Goal: Transaction & Acquisition: Book appointment/travel/reservation

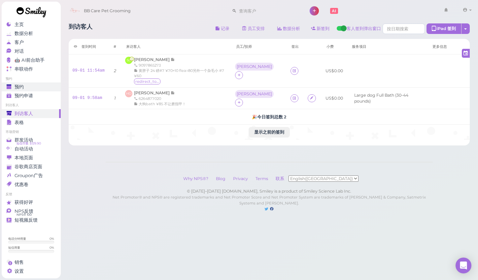
click at [25, 85] on div "预约" at bounding box center [31, 87] width 48 height 6
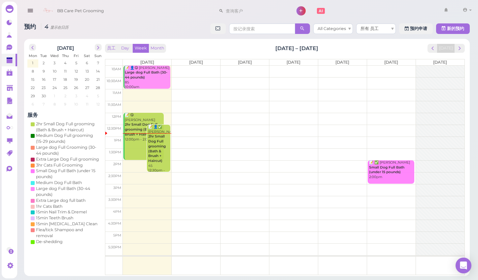
click at [202, 112] on td at bounding box center [294, 107] width 342 height 12
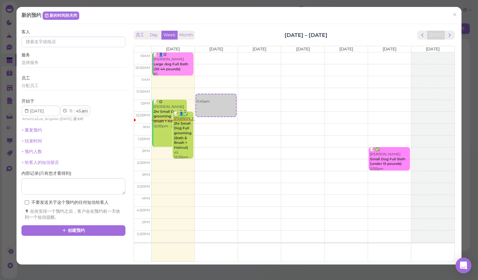
scroll to position [2, 0]
select select "12"
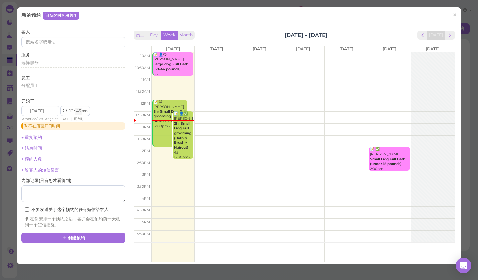
select select "00"
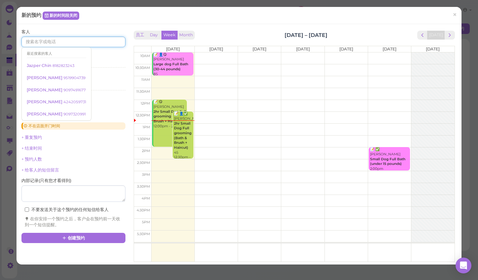
click at [77, 41] on input at bounding box center [73, 42] width 104 height 11
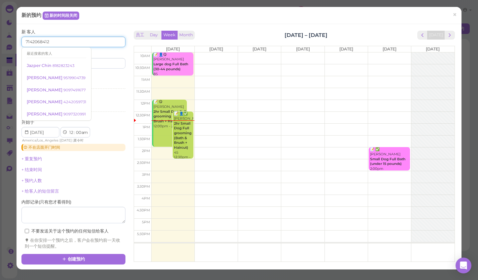
type input "7142068412"
click at [88, 29] on div "新 客人 7142068412 最近搜索的客人 Jazper Chin 8182823243 Louie Garcia 9519904739 Sally Go…" at bounding box center [73, 49] width 104 height 40
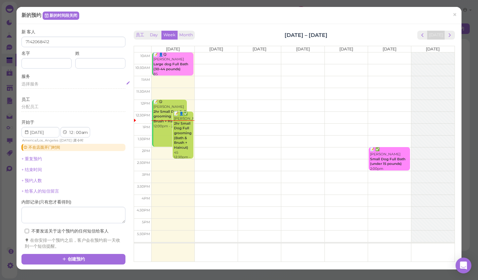
click at [64, 81] on div "选择服务" at bounding box center [73, 84] width 104 height 6
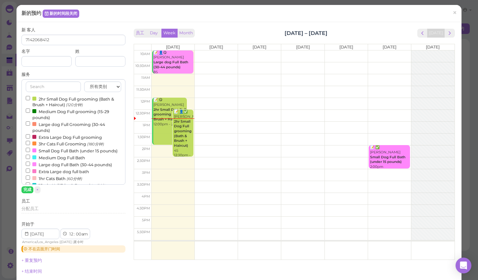
click at [64, 101] on label "2hr Small Dog Full grooming (Bath & Brush + Haircut) (120分钟)" at bounding box center [73, 101] width 95 height 13
click at [30, 100] on input "2hr Small Dog Full grooming (Bath & Brush + Haircut) (120分钟)" at bounding box center [28, 98] width 4 height 4
click at [28, 190] on button "完成" at bounding box center [27, 190] width 12 height 7
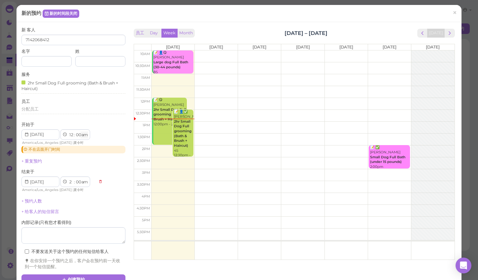
select select "pm"
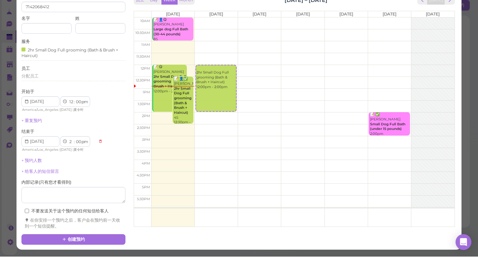
scroll to position [33, 0]
click at [98, 258] on button "创建预约" at bounding box center [73, 263] width 104 height 11
